Goal: Task Accomplishment & Management: Use online tool/utility

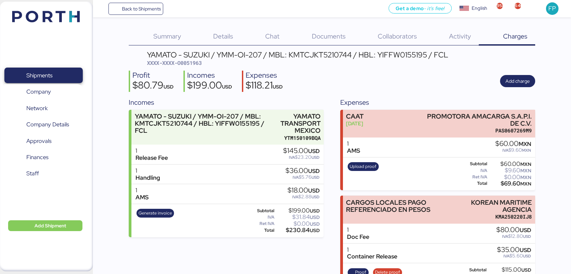
click at [64, 77] on span "Shipments" at bounding box center [43, 76] width 73 height 10
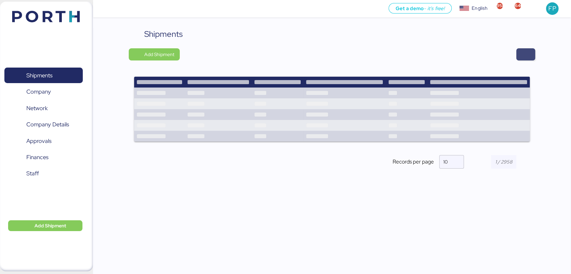
click at [530, 57] on span "button" at bounding box center [525, 54] width 19 height 12
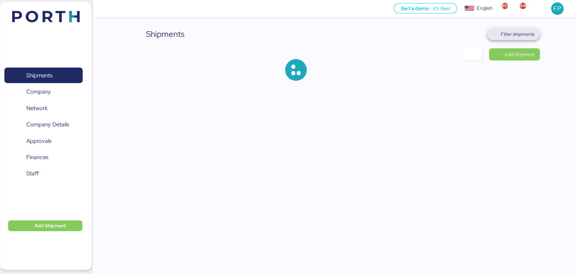
click at [514, 35] on span "Filter shipments" at bounding box center [518, 34] width 34 height 8
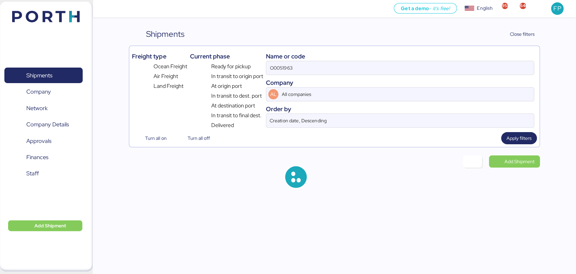
click at [285, 52] on div "Name or code" at bounding box center [400, 56] width 268 height 9
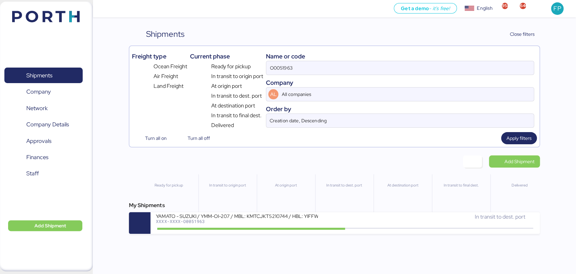
click at [285, 59] on div "Name or code" at bounding box center [400, 56] width 268 height 9
click at [286, 70] on input "O0051963" at bounding box center [399, 68] width 267 height 14
paste input "25"
type input "O0051925"
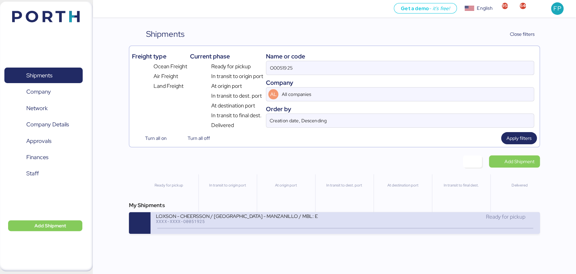
click at [267, 218] on div "LOXSON - CHEERSSON / [GEOGRAPHIC_DATA] - MANZANILLO / MBL: ESLCHNSHG039932A - H…" at bounding box center [237, 216] width 162 height 6
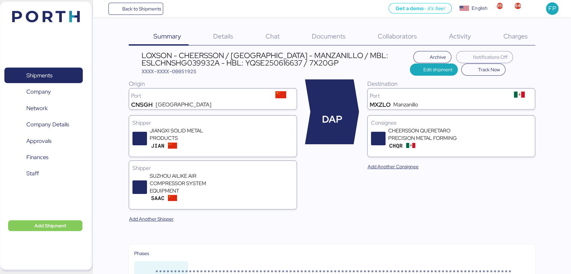
click at [521, 35] on span "Charges" at bounding box center [515, 36] width 24 height 9
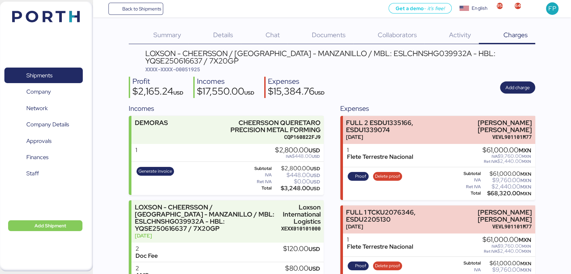
scroll to position [1, 0]
click at [154, 173] on span "Generate invoice" at bounding box center [154, 171] width 33 height 7
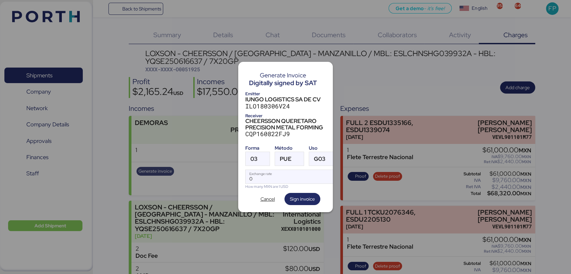
scroll to position [0, 0]
click at [255, 157] on span "03" at bounding box center [253, 159] width 7 height 6
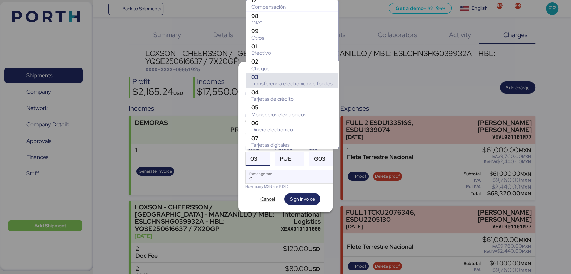
scroll to position [111, 0]
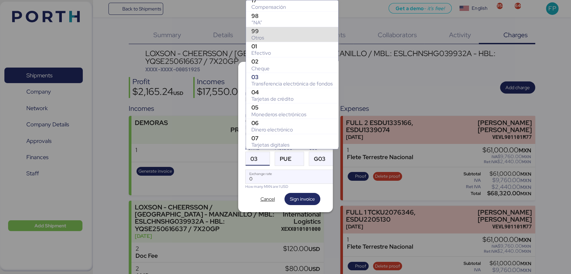
click at [260, 30] on div "99" at bounding box center [291, 31] width 81 height 7
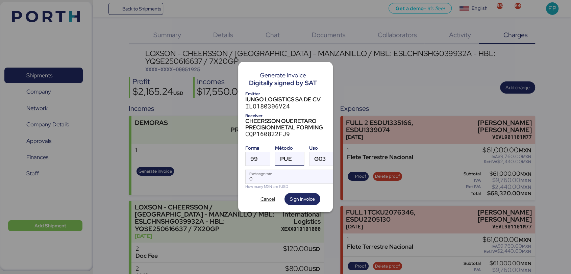
click at [285, 156] on span "PUE" at bounding box center [285, 159] width 11 height 6
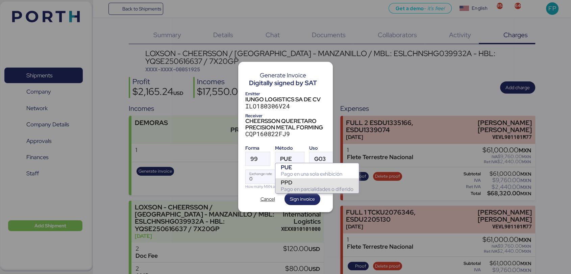
click at [293, 185] on div "PPD" at bounding box center [317, 182] width 73 height 7
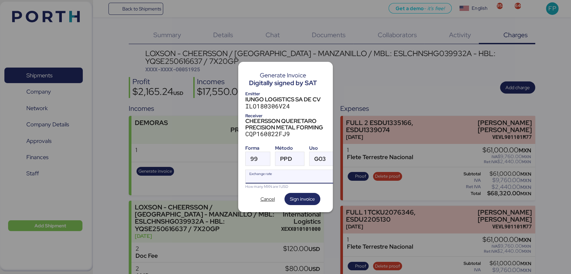
click at [263, 172] on input "Exchange rate" at bounding box center [292, 177] width 92 height 14
type input "0"
paste input "18.4828"
type input "18.4828"
click at [297, 196] on span "Sign invoice" at bounding box center [302, 199] width 25 height 8
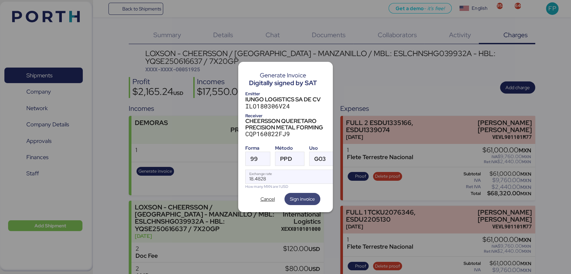
click at [295, 195] on span "Sign invoice" at bounding box center [302, 199] width 25 height 8
click at [284, 156] on span "PPD" at bounding box center [285, 159] width 11 height 6
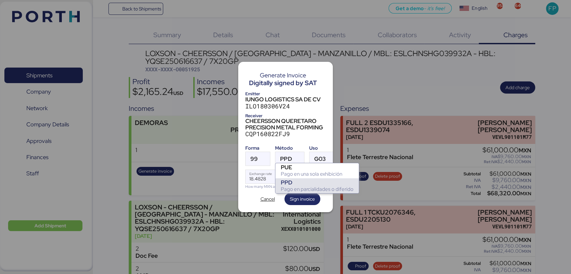
click at [296, 184] on div "PPD" at bounding box center [317, 182] width 73 height 7
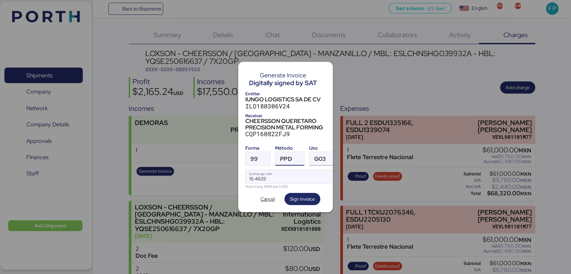
click at [317, 157] on span "G03" at bounding box center [319, 159] width 11 height 6
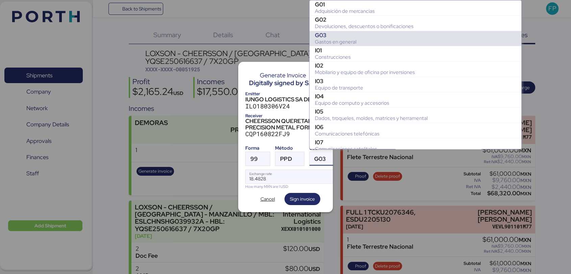
scroll to position [30, 0]
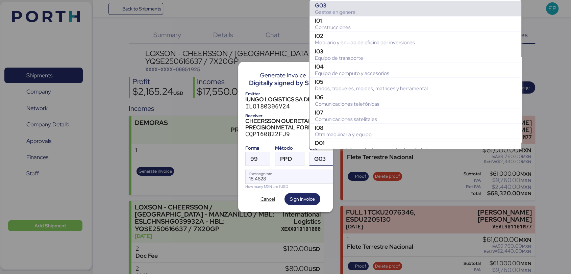
click at [338, 9] on div "Gastos en general" at bounding box center [415, 12] width 201 height 7
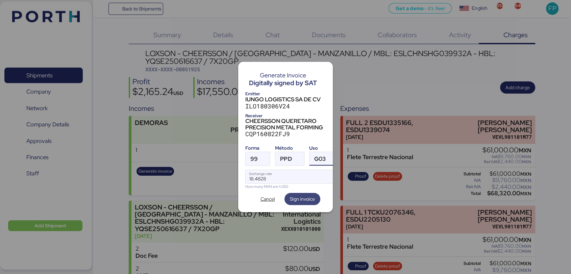
click at [307, 195] on span "Sign invoice" at bounding box center [302, 199] width 25 height 8
click at [208, 103] on div at bounding box center [285, 137] width 571 height 274
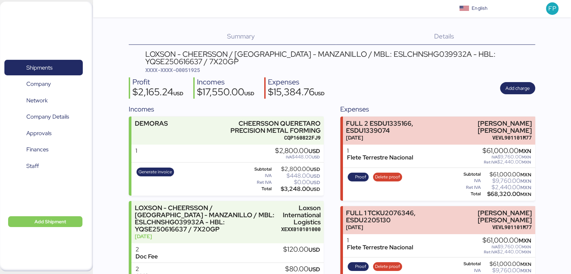
scroll to position [36, 0]
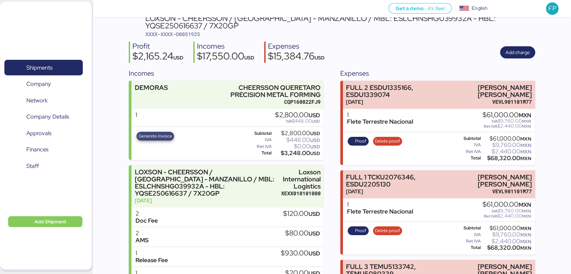
click at [163, 136] on span "Generate invoice" at bounding box center [154, 135] width 33 height 7
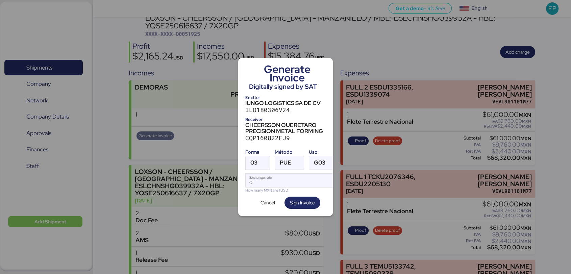
scroll to position [0, 0]
click at [259, 164] on div at bounding box center [263, 163] width 12 height 14
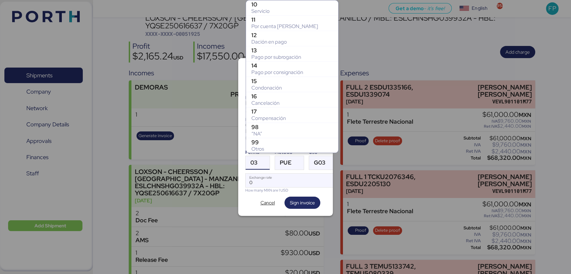
scroll to position [137, 0]
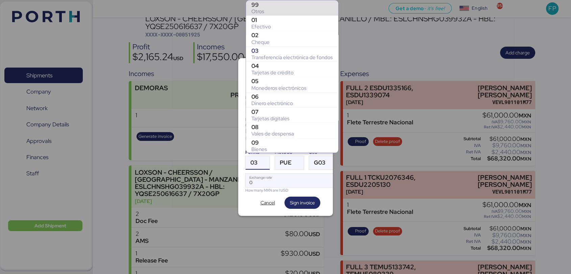
click at [267, 11] on div "Otros" at bounding box center [291, 11] width 81 height 7
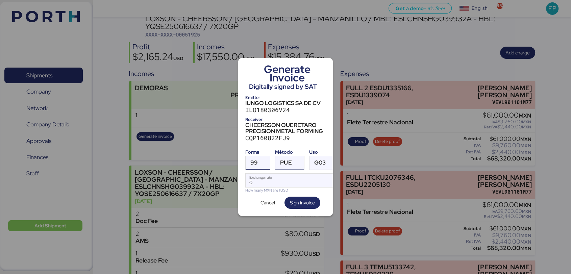
click at [285, 160] on span "PUE" at bounding box center [285, 163] width 11 height 6
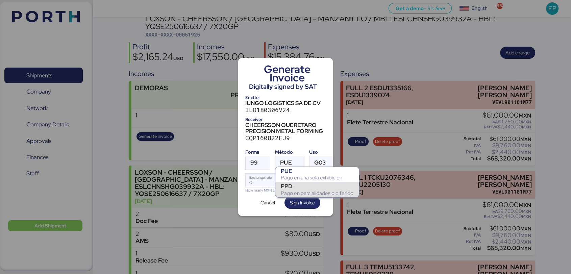
click at [297, 191] on div "Pago en parcialidades o diferido" at bounding box center [317, 193] width 73 height 7
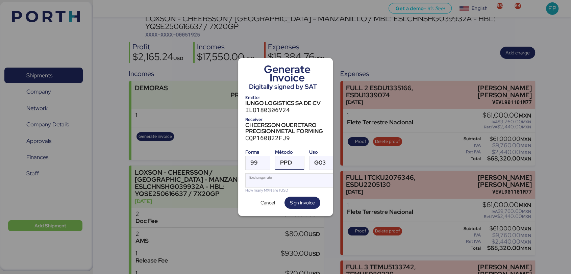
click at [266, 175] on input "Exchange rate" at bounding box center [292, 181] width 92 height 14
paste input "18.4828"
type input "18.4828"
click at [300, 203] on span "Sign invoice" at bounding box center [302, 203] width 25 height 8
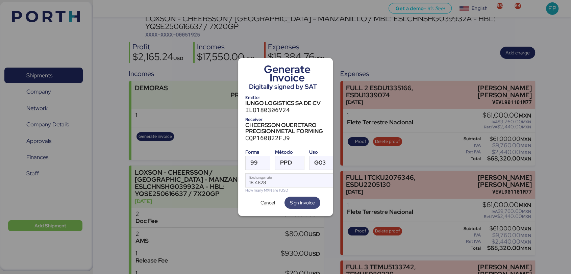
click at [300, 203] on span "Sign invoice" at bounding box center [302, 203] width 25 height 8
click at [267, 201] on span "Cancel" at bounding box center [267, 203] width 15 height 8
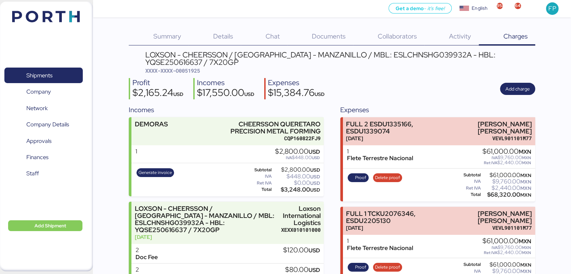
scroll to position [36, 0]
